Goal: Task Accomplishment & Management: Manage account settings

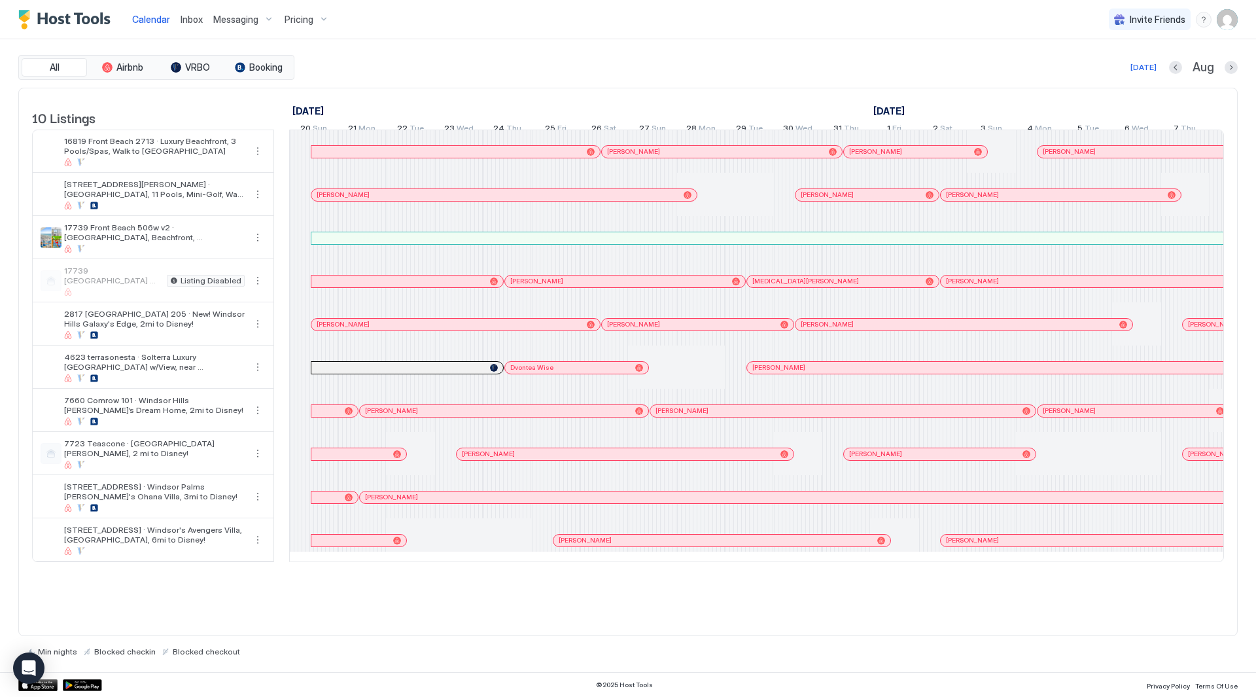
scroll to position [0, 1345]
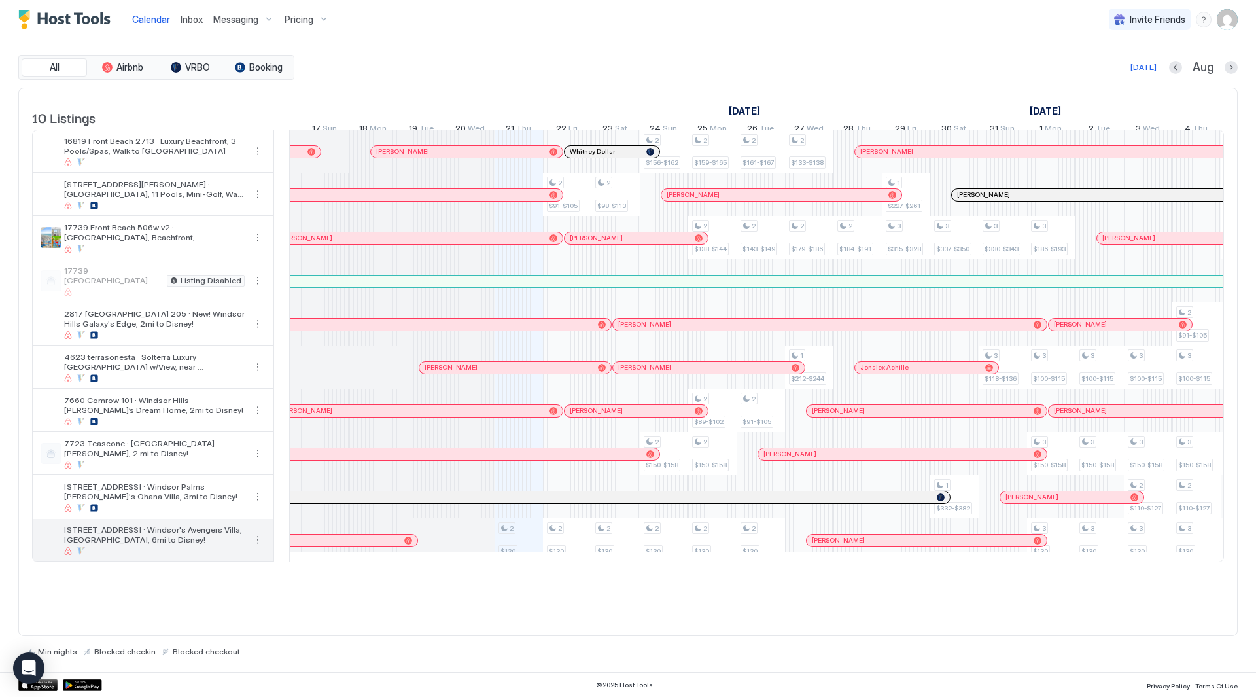
click at [260, 547] on button "More options" at bounding box center [258, 540] width 16 height 16
click at [236, 608] on span "Listing Settings" at bounding box center [235, 610] width 58 height 10
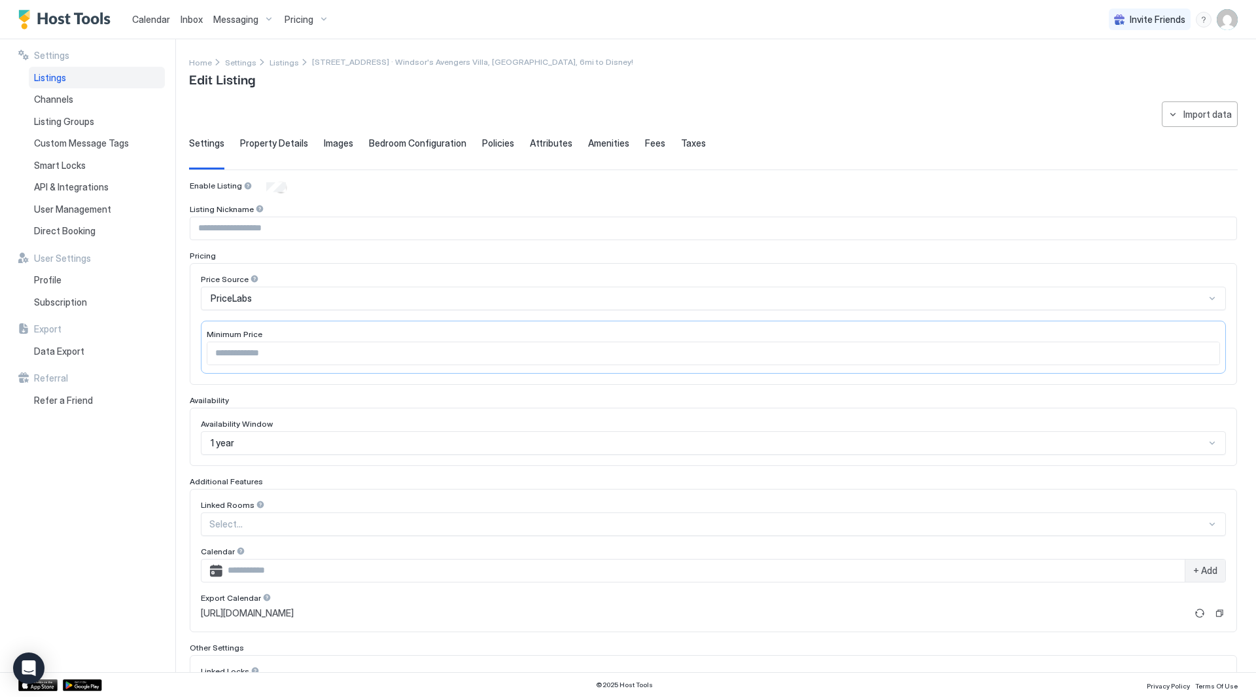
click at [260, 149] on span "Property Details" at bounding box center [274, 143] width 68 height 12
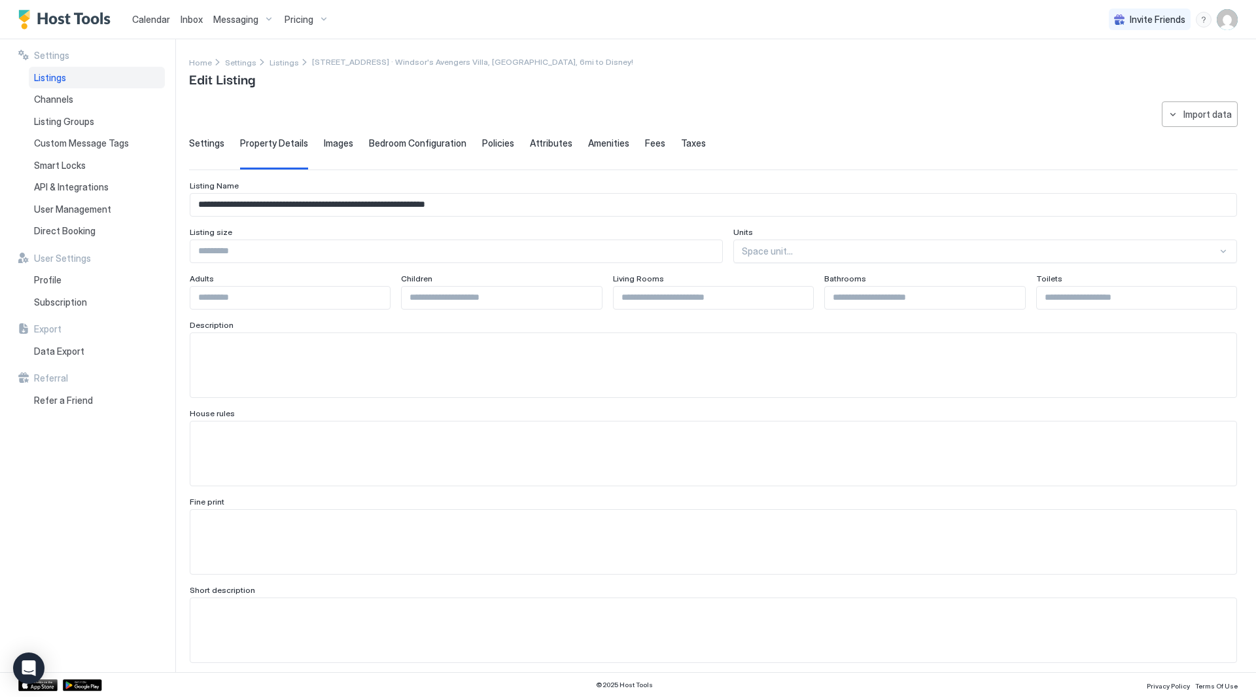
click at [836, 79] on div "Home Settings Listings [STREET_ADDRESS] · Windsor's Avengers Villa, [GEOGRAPHIC…" at bounding box center [713, 71] width 1049 height 33
click at [103, 83] on div "Listings" at bounding box center [97, 78] width 136 height 22
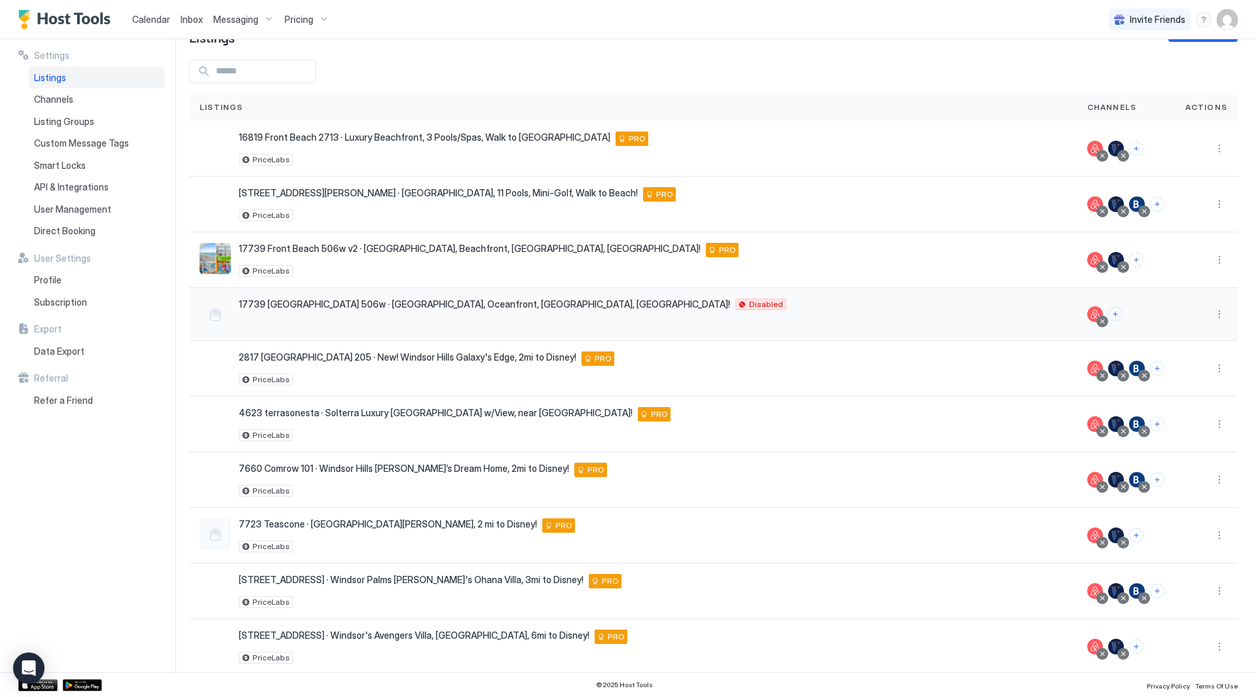
scroll to position [60, 0]
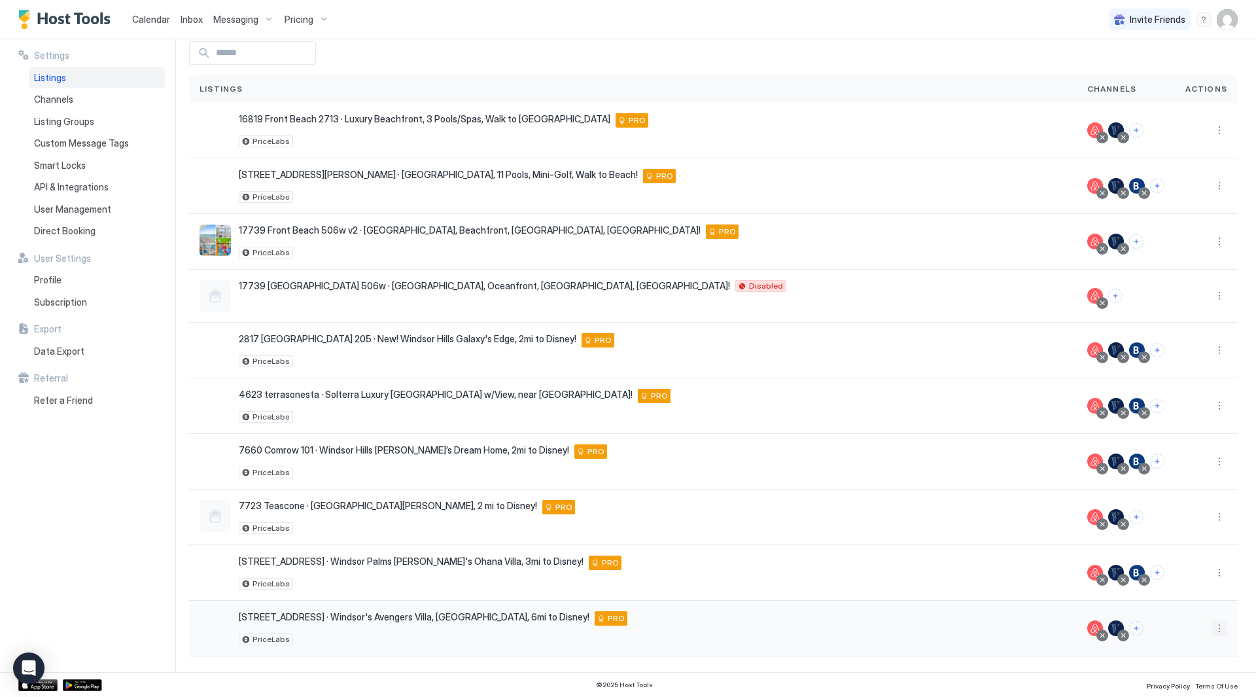
click at [1212, 627] on button "More options" at bounding box center [1220, 628] width 16 height 16
click at [1198, 588] on span "Airbnb Settings" at bounding box center [1179, 588] width 58 height 10
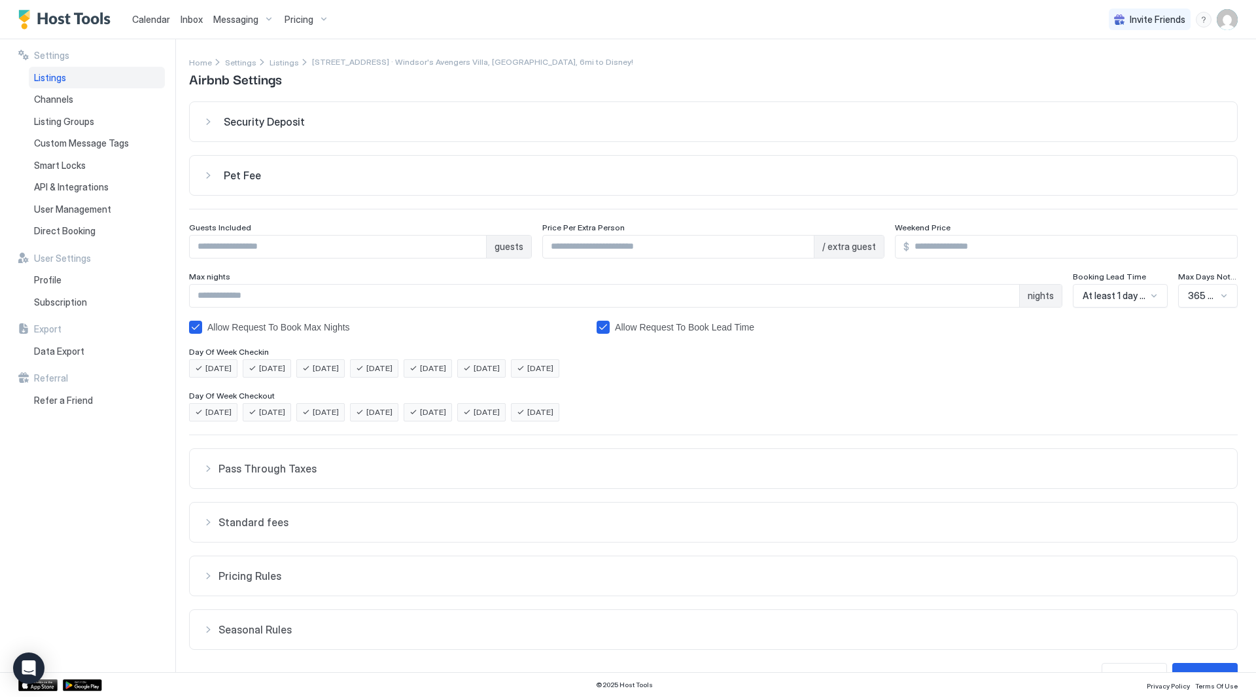
click at [259, 488] on button "Seasonal Rules" at bounding box center [714, 468] width 1048 height 39
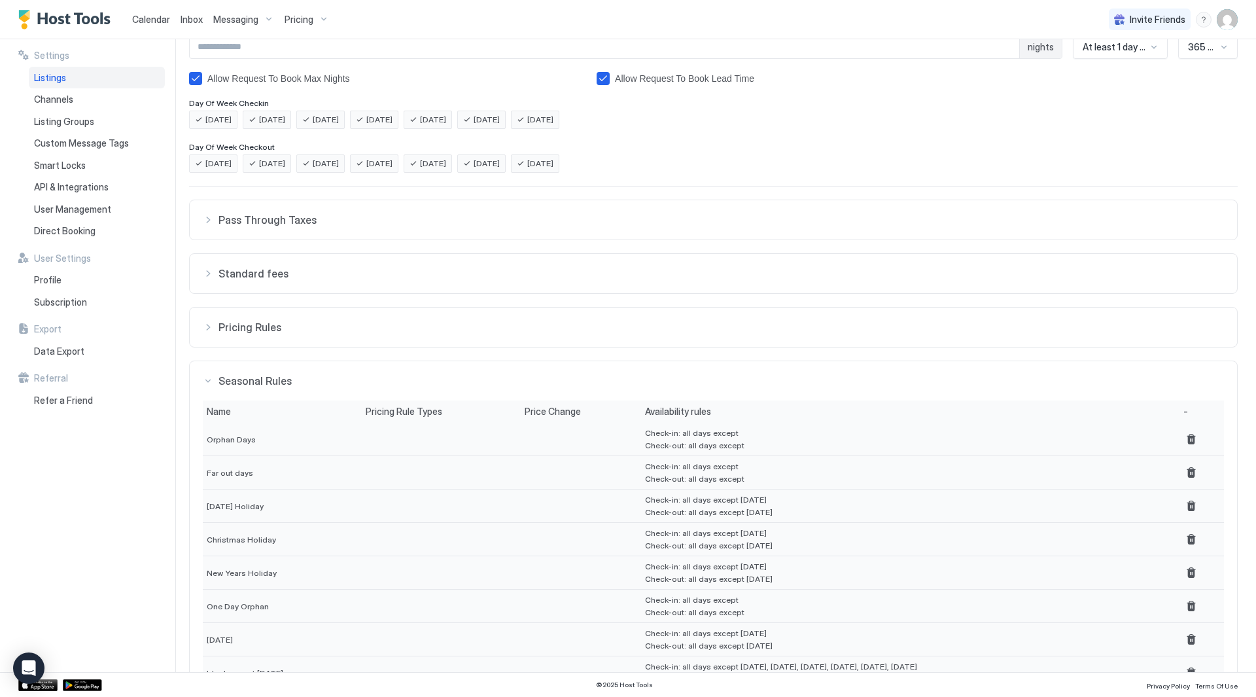
scroll to position [164, 0]
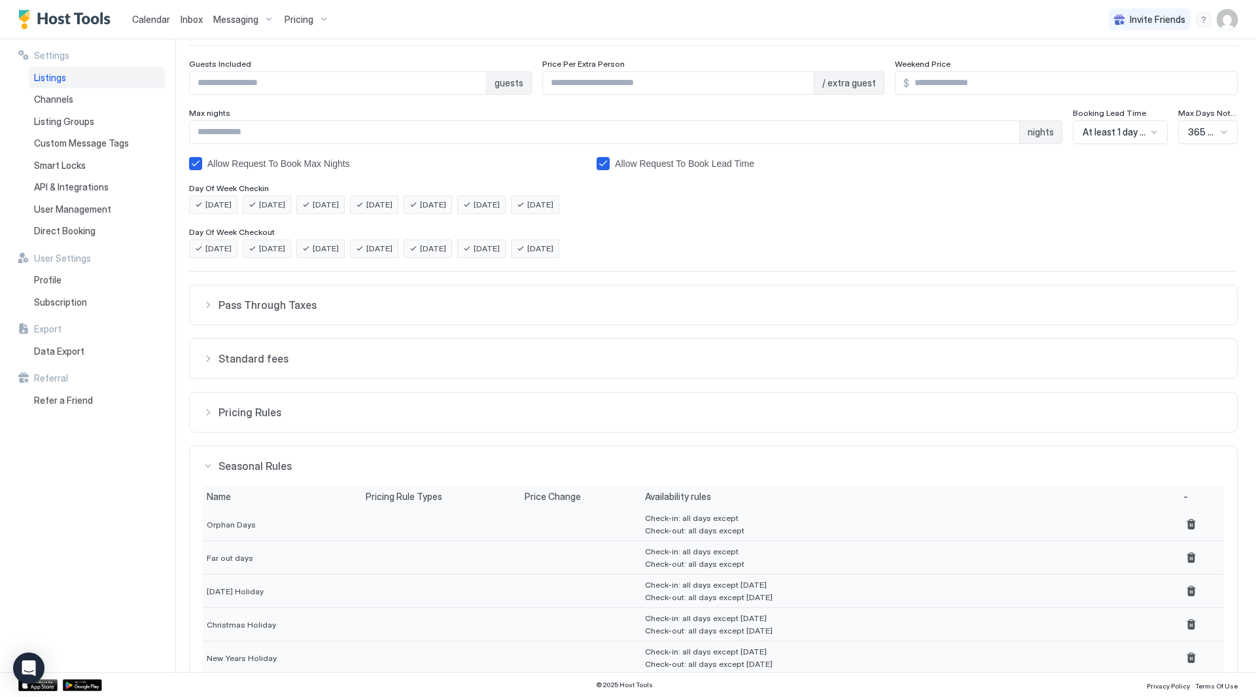
click at [261, 311] on span "Pricing Rules" at bounding box center [722, 304] width 1006 height 13
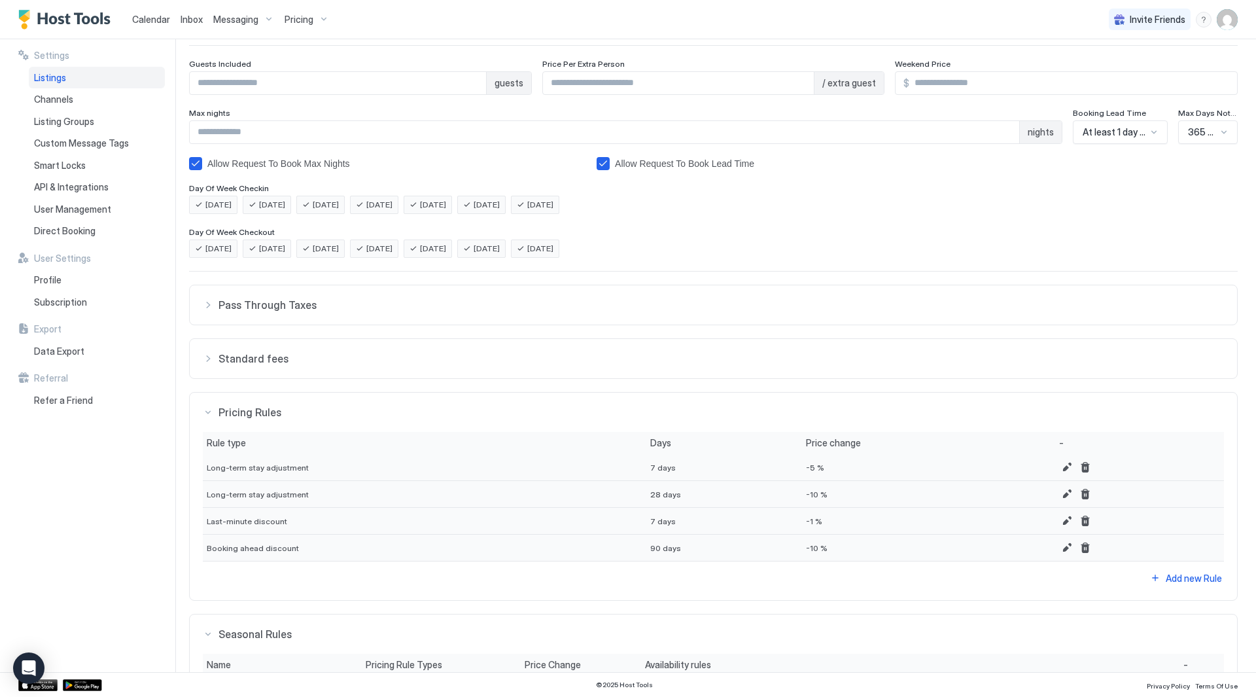
click at [263, 311] on span "Standard fees" at bounding box center [722, 304] width 1006 height 13
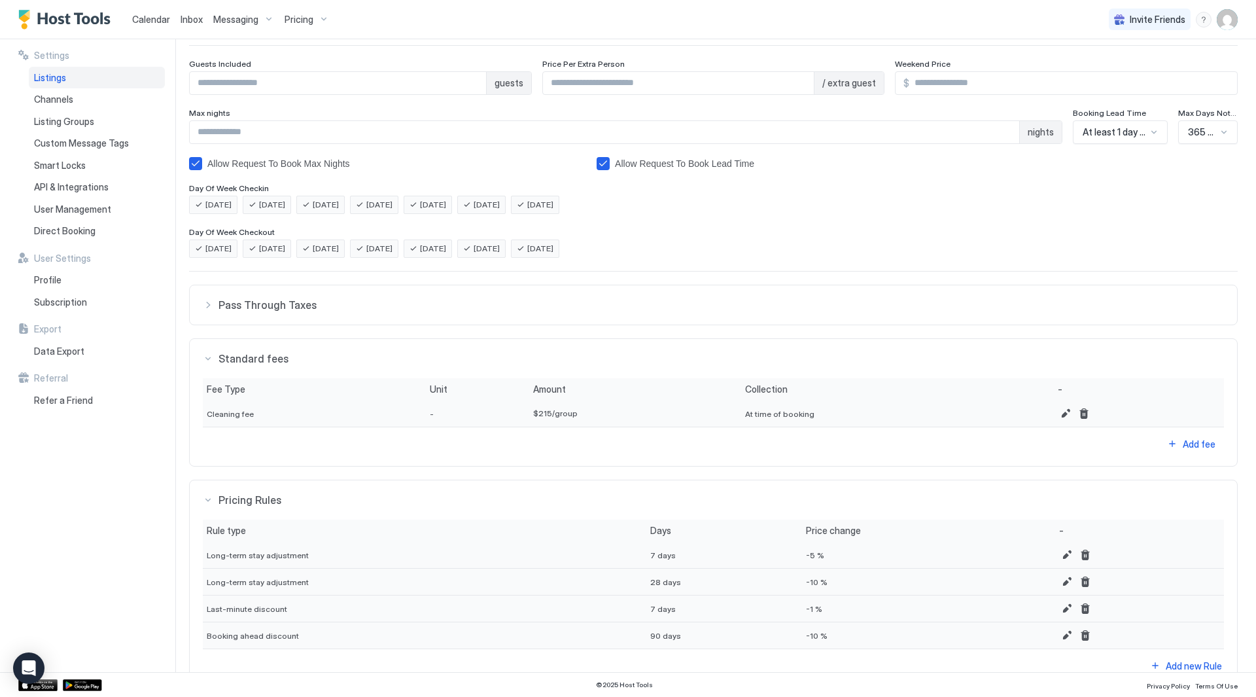
click at [275, 317] on button "Pass Through Taxes" at bounding box center [714, 304] width 1048 height 39
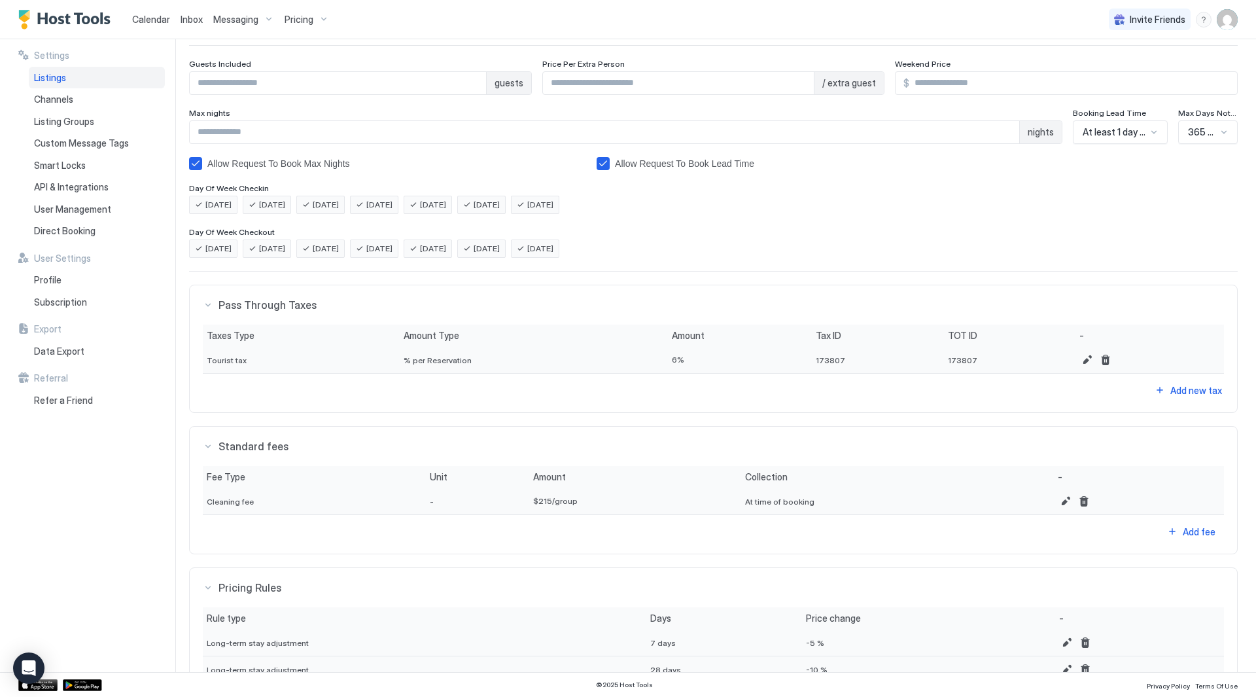
scroll to position [0, 0]
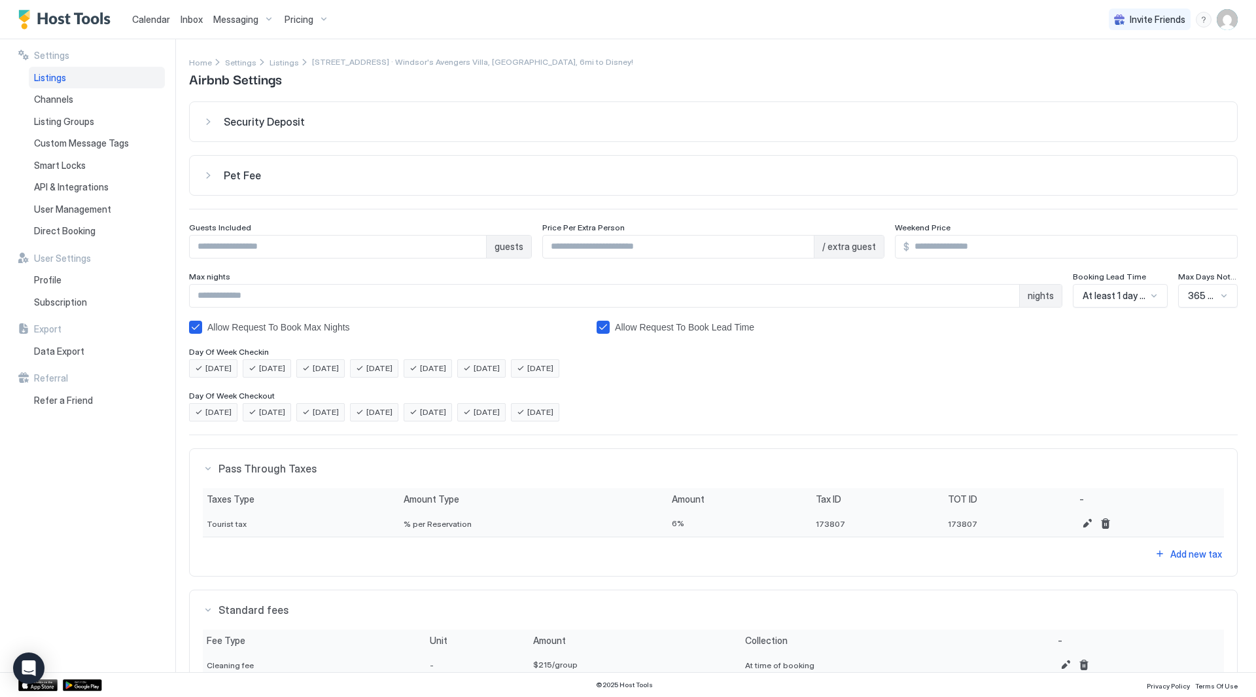
click at [131, 23] on div "Calendar" at bounding box center [151, 19] width 48 height 24
click at [144, 22] on span "Calendar" at bounding box center [151, 19] width 38 height 11
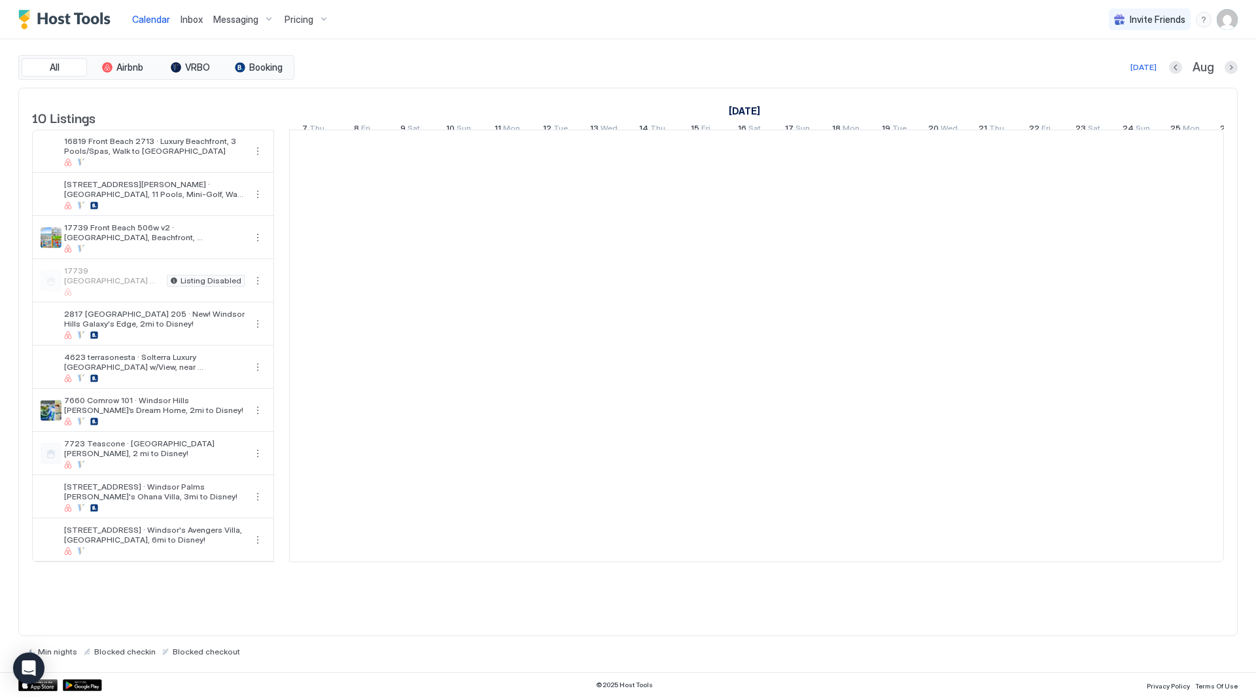
scroll to position [0, 727]
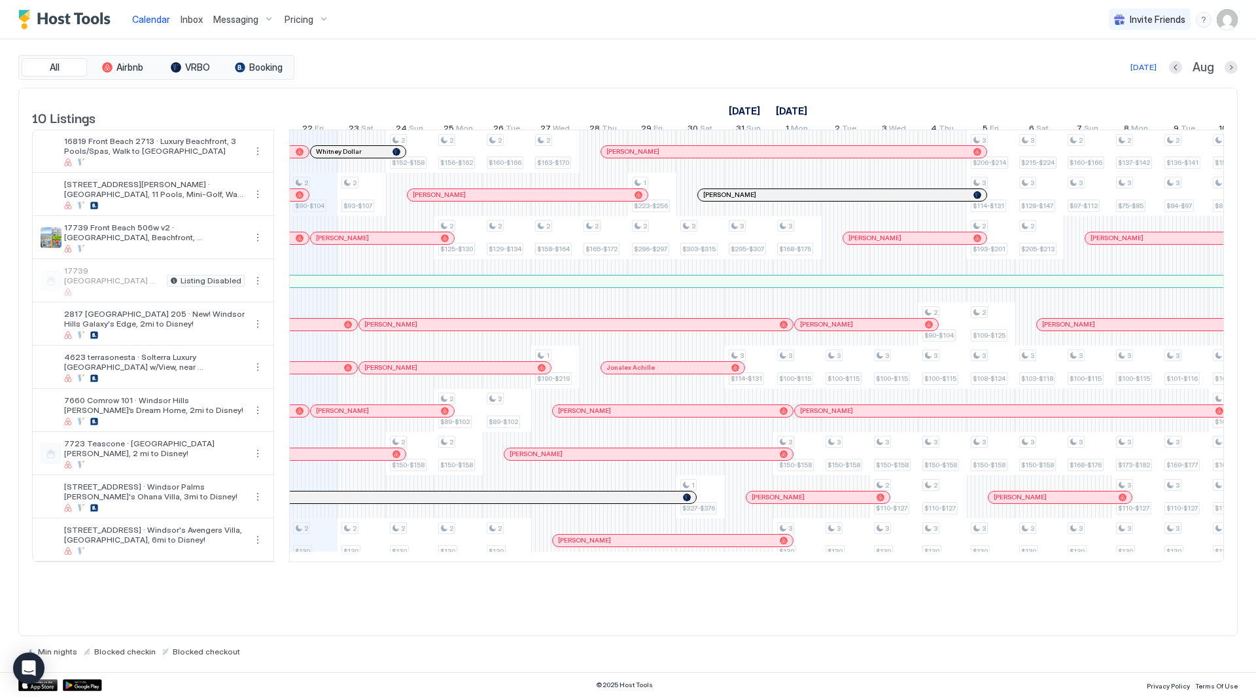
click at [989, 576] on div "10 Listings [DATE] [DATE] [DATE] 7 Thu 8 Fri 9 Sat 10 Sun 11 Mon 12 Tue 13 Wed …" at bounding box center [628, 331] width 1218 height 487
